Goal: Task Accomplishment & Management: Use online tool/utility

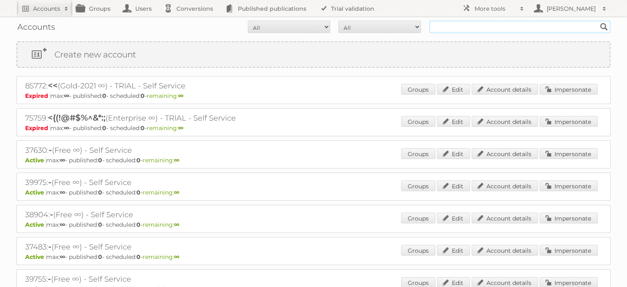
click at [441, 23] on input "text" at bounding box center [519, 27] width 181 height 12
type input "myshopi"
click at [598, 21] on input "Search" at bounding box center [604, 27] width 12 height 12
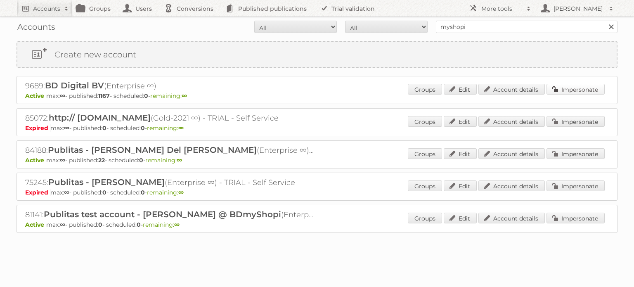
click at [569, 93] on link "Impersonate" at bounding box center [575, 89] width 58 height 11
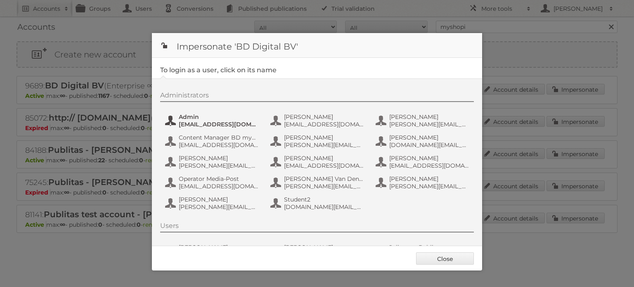
click at [196, 122] on span "[EMAIL_ADDRESS][DOMAIN_NAME]" at bounding box center [219, 123] width 80 height 7
